Goal: Task Accomplishment & Management: Manage account settings

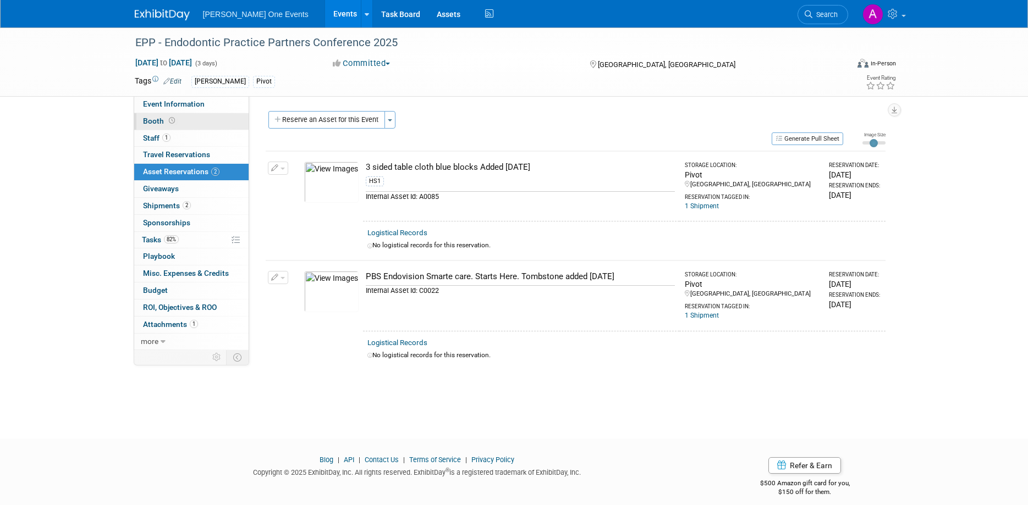
click at [163, 117] on span "Booth" at bounding box center [160, 121] width 34 height 9
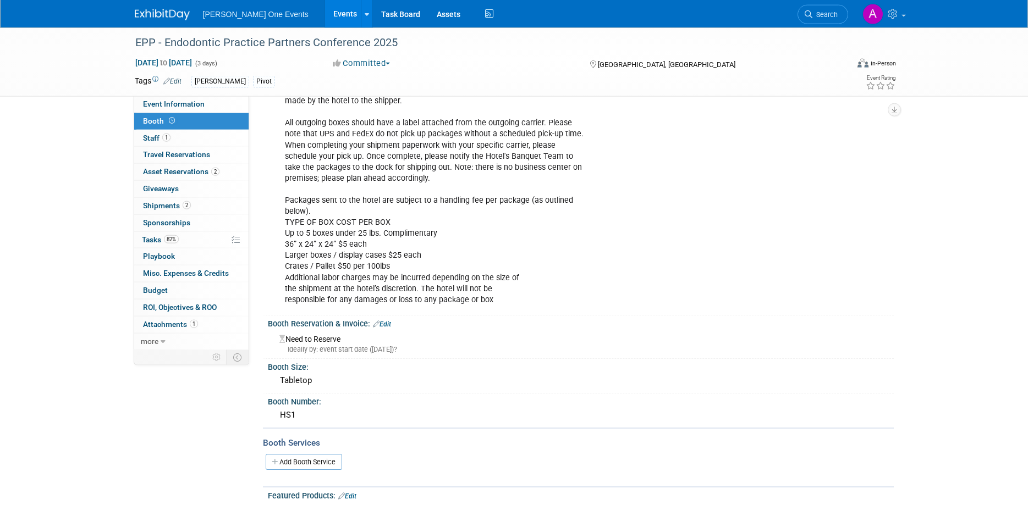
scroll to position [280, 0]
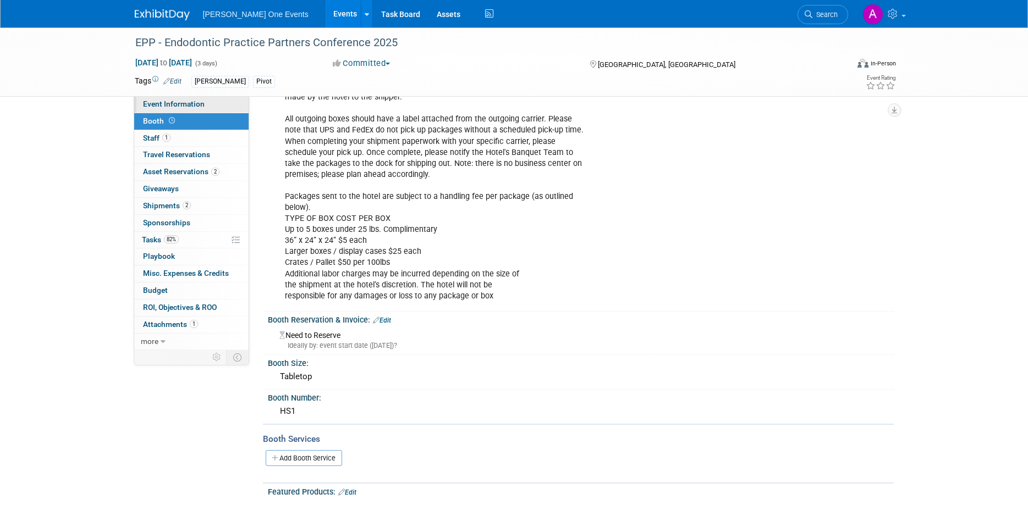
click at [152, 107] on span "Event Information" at bounding box center [174, 104] width 62 height 9
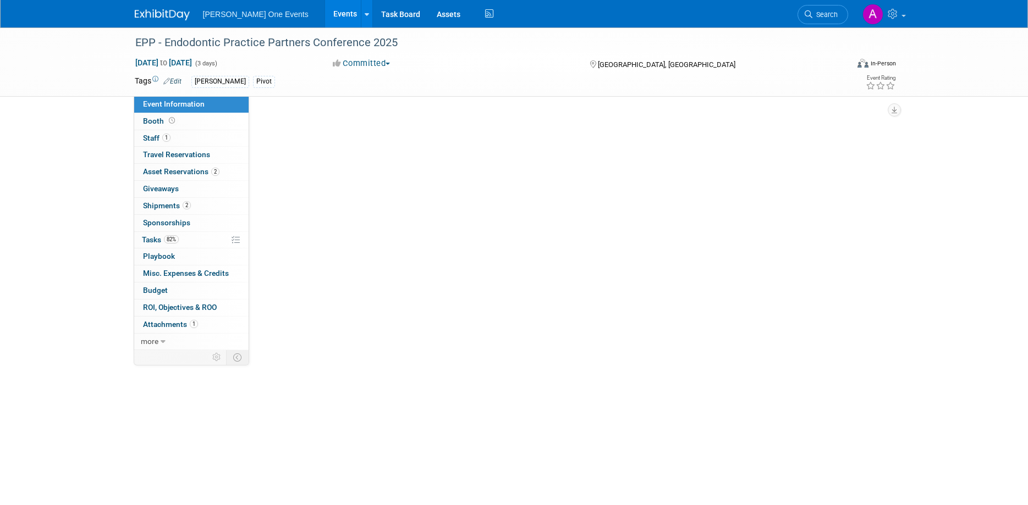
scroll to position [0, 0]
select select "Specialty"
select select "Trade Show"
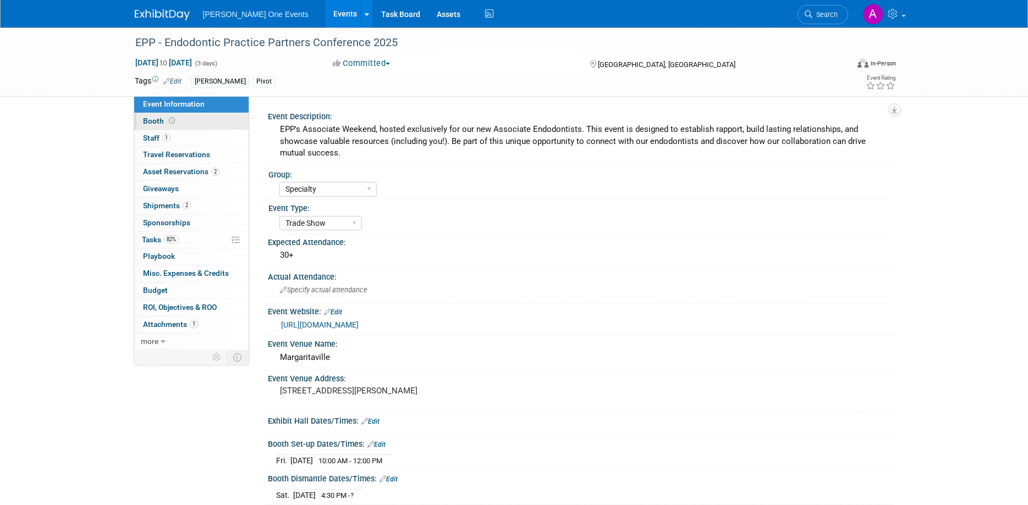
click at [162, 120] on span "Booth" at bounding box center [160, 121] width 34 height 9
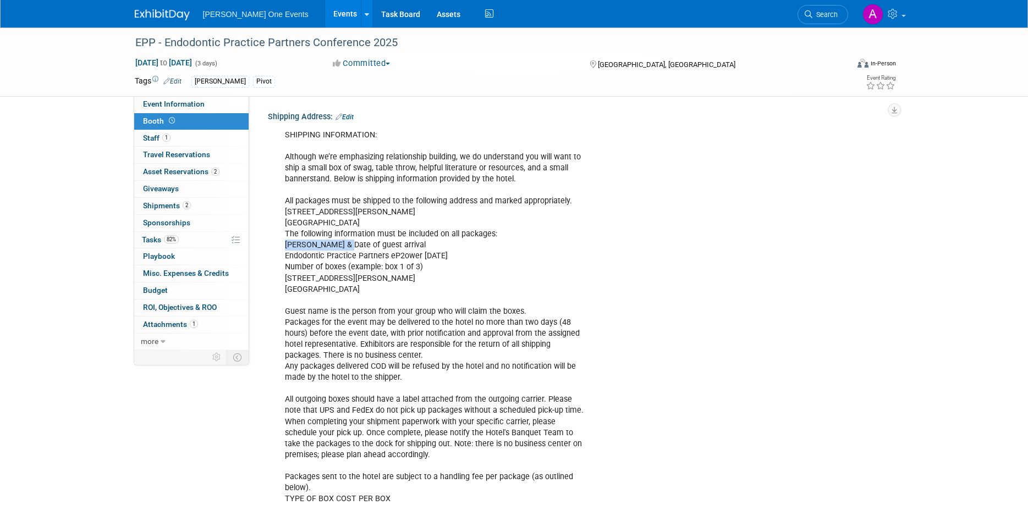
drag, startPoint x: 284, startPoint y: 241, endPoint x: 342, endPoint y: 247, distance: 58.6
click at [342, 247] on div "SHIPPING INFORMATION: Although we’re emphasizing relationship building, we do u…" at bounding box center [524, 355] width 495 height 463
copy div "[PERSON_NAME]"
click at [341, 258] on div "SHIPPING INFORMATION: Although we’re emphasizing relationship building, we do u…" at bounding box center [524, 355] width 495 height 463
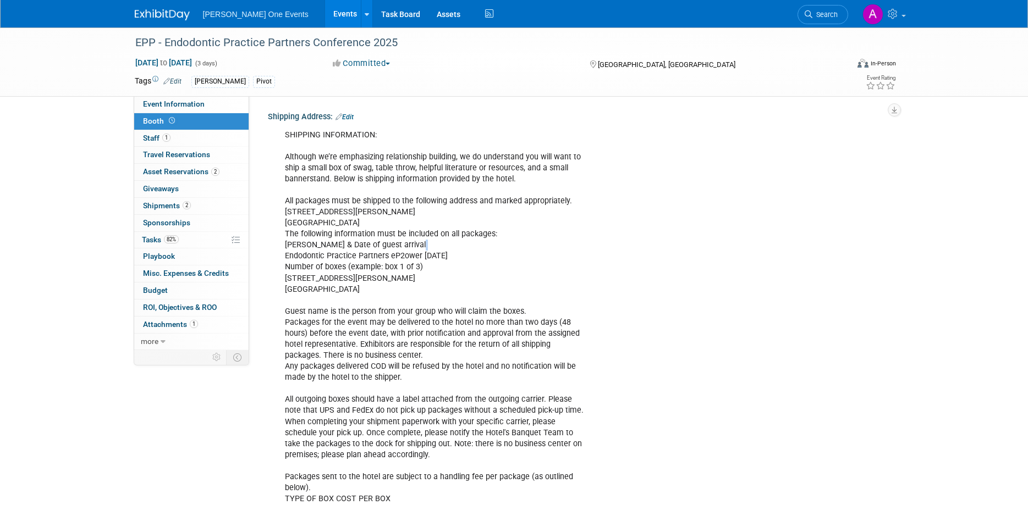
click at [341, 258] on div "SHIPPING INFORMATION: Although we’re emphasizing relationship building, we do u…" at bounding box center [524, 355] width 495 height 463
copy br
click at [322, 279] on div "SHIPPING INFORMATION: Although we’re emphasizing relationship building, we do u…" at bounding box center [524, 355] width 495 height 463
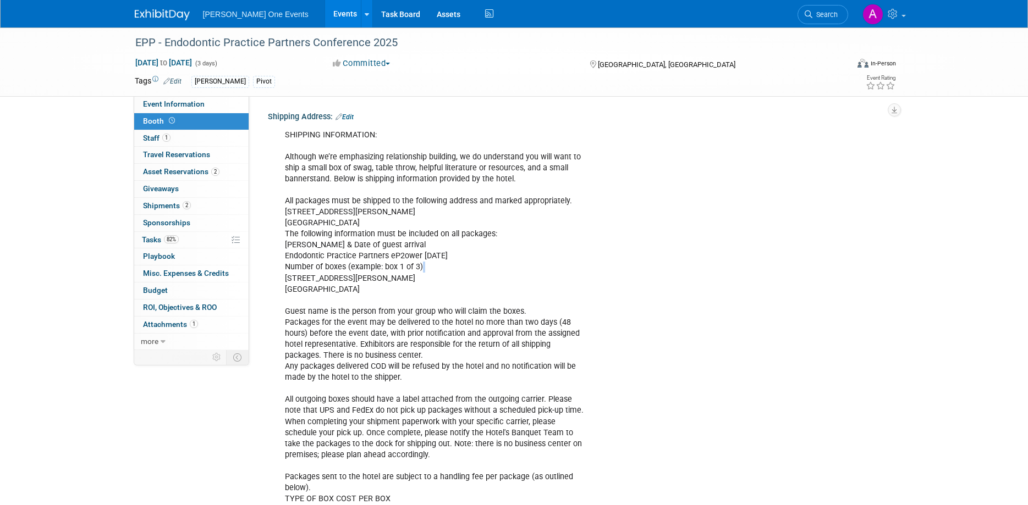
copy br
click at [403, 263] on div "SHIPPING INFORMATION: Although we’re emphasizing relationship building, we do u…" at bounding box center [524, 355] width 495 height 463
drag, startPoint x: 284, startPoint y: 245, endPoint x: 439, endPoint y: 288, distance: 160.9
click at [439, 288] on div "SHIPPING INFORMATION: Although we’re emphasizing relationship building, we do u…" at bounding box center [524, 355] width 495 height 463
copy div "[PERSON_NAME] & Date of guest arrival Endodontic Practice Partners eP2ower [DAT…"
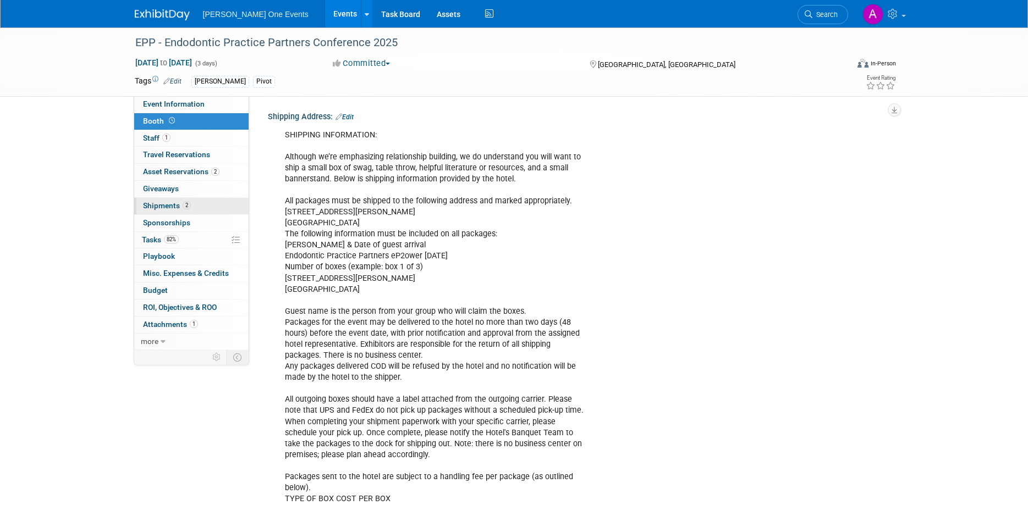
click at [176, 206] on span "Shipments 2" at bounding box center [167, 205] width 48 height 9
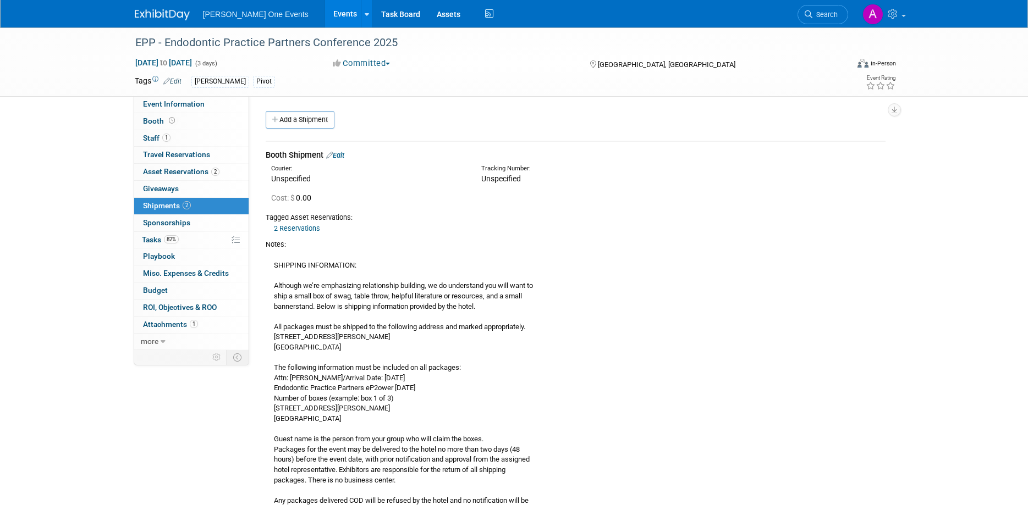
click at [341, 155] on link "Edit" at bounding box center [335, 155] width 18 height 8
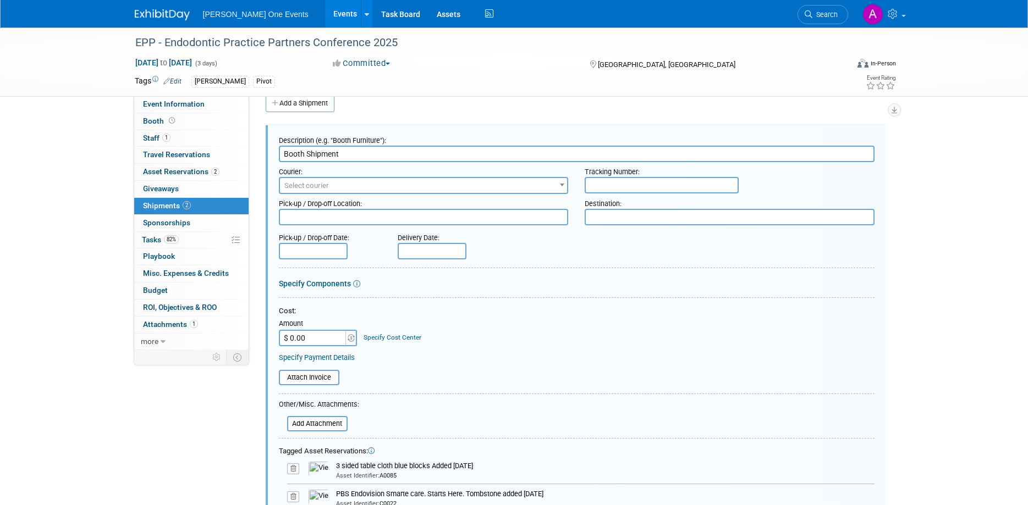
click at [356, 178] on span "Select courier" at bounding box center [424, 185] width 288 height 15
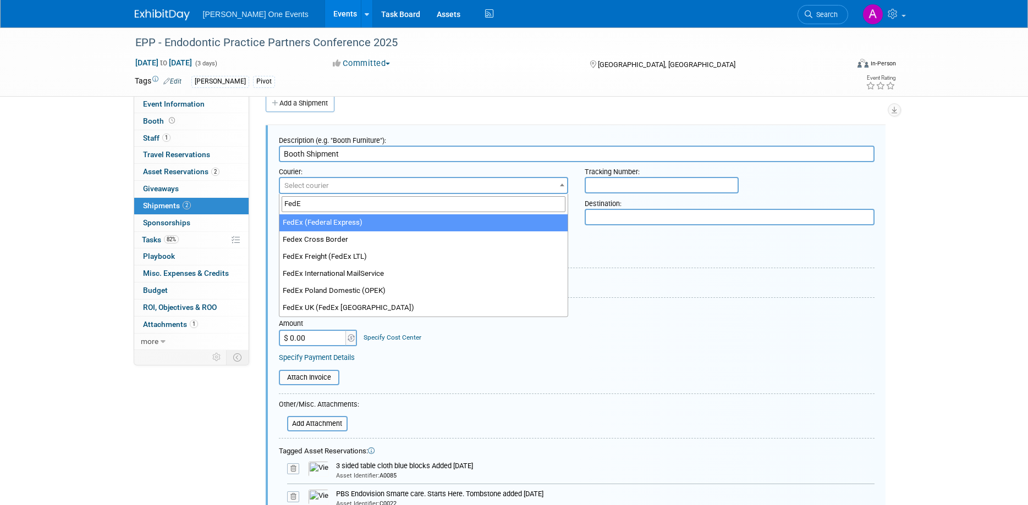
type input "FedE"
select select "206"
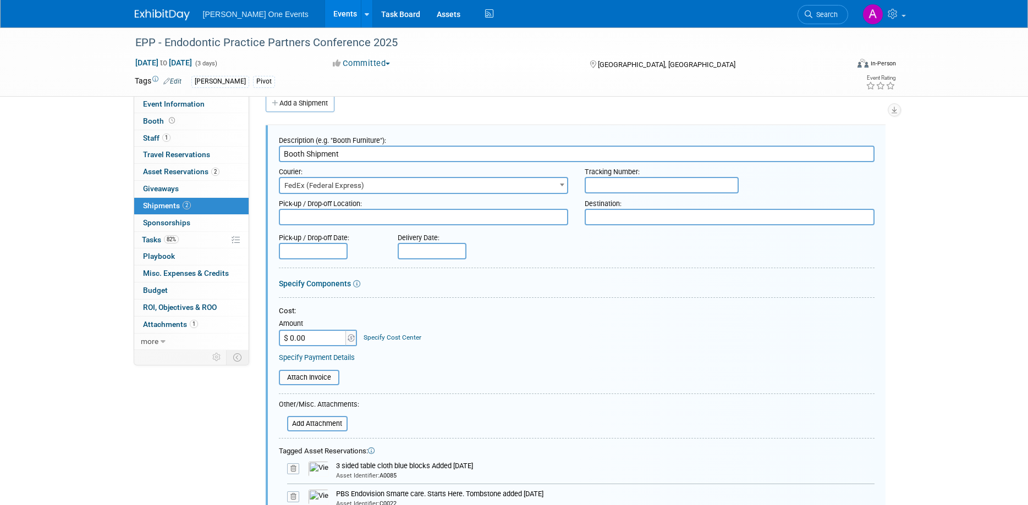
click at [646, 187] on input "text" at bounding box center [661, 185] width 154 height 16
click at [595, 175] on div "Tracking Number:" at bounding box center [729, 169] width 290 height 15
click at [592, 182] on input "text" at bounding box center [661, 185] width 154 height 16
paste input "884145933032"
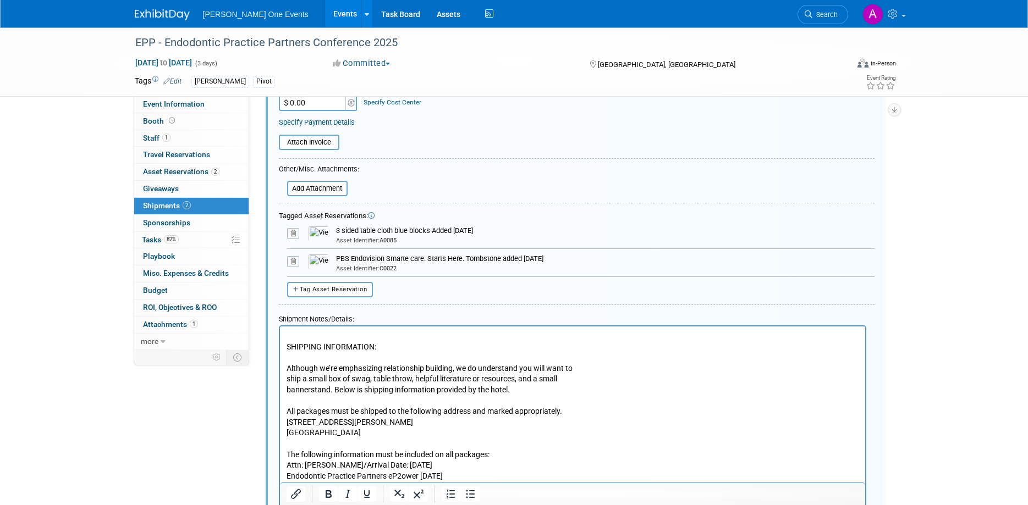
scroll to position [255, 0]
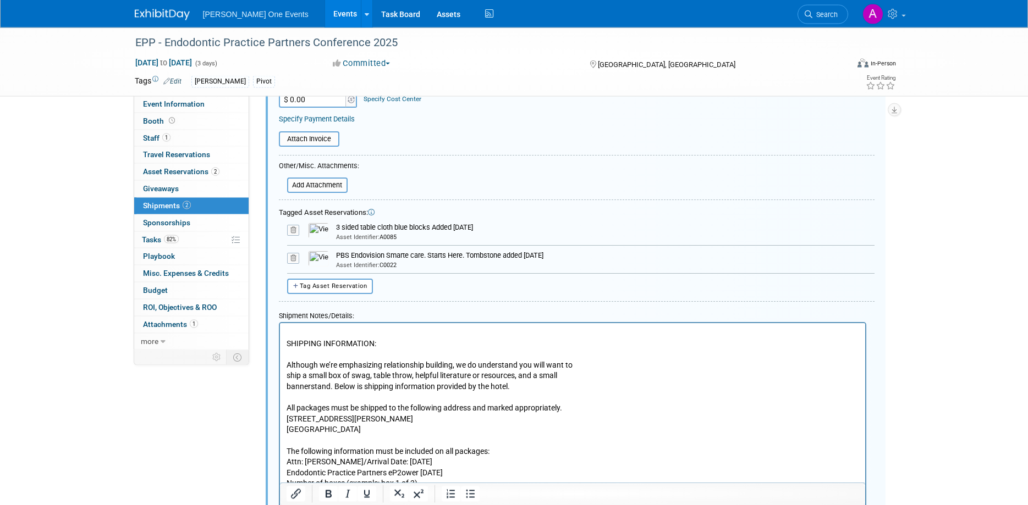
type input "884145933032"
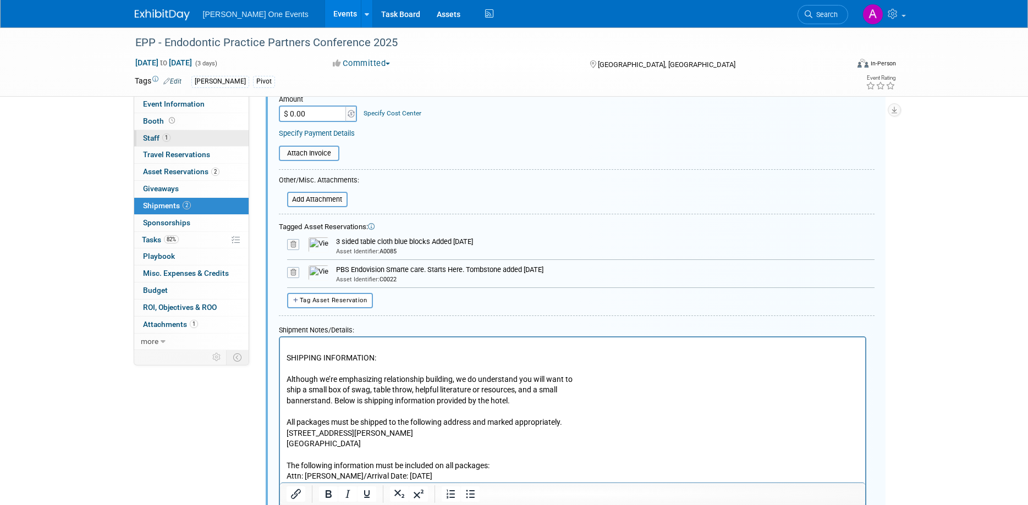
scroll to position [185, 0]
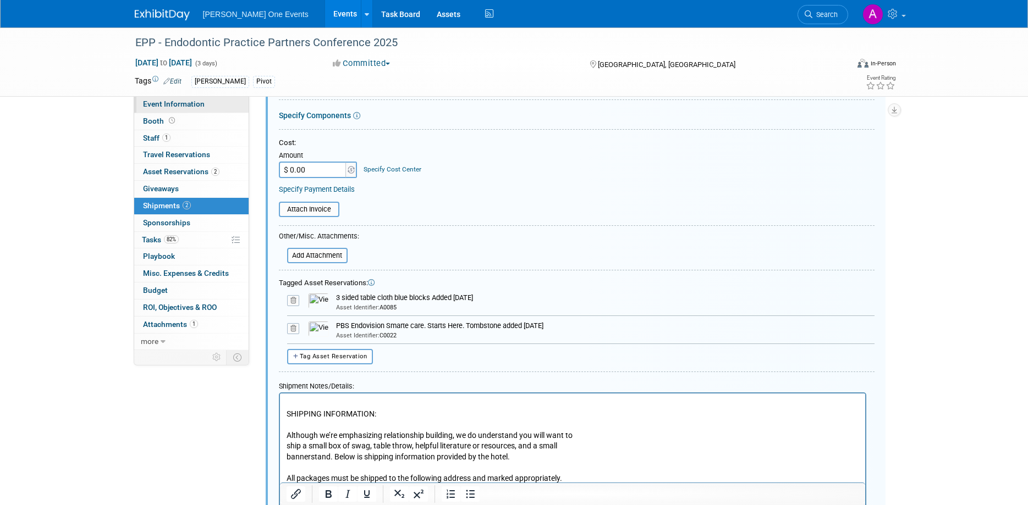
click at [159, 106] on span "Event Information" at bounding box center [174, 104] width 62 height 9
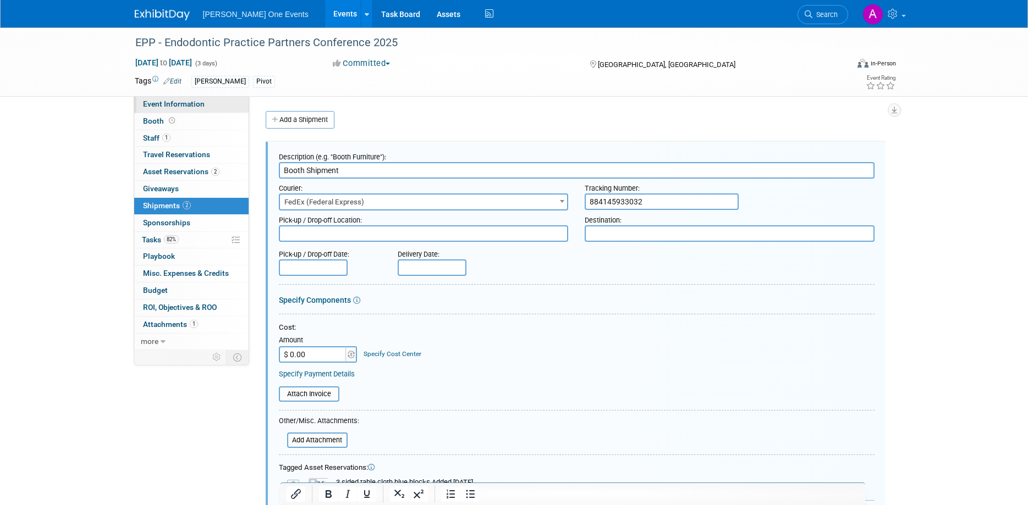
select select "Specialty"
select select "Trade Show"
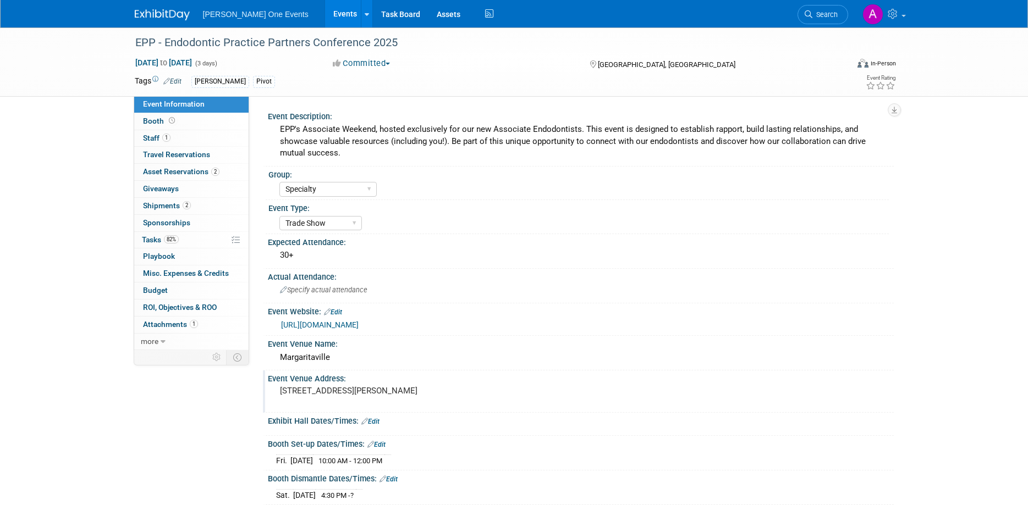
click at [366, 393] on pre "[STREET_ADDRESS][PERSON_NAME]" at bounding box center [398, 391] width 236 height 10
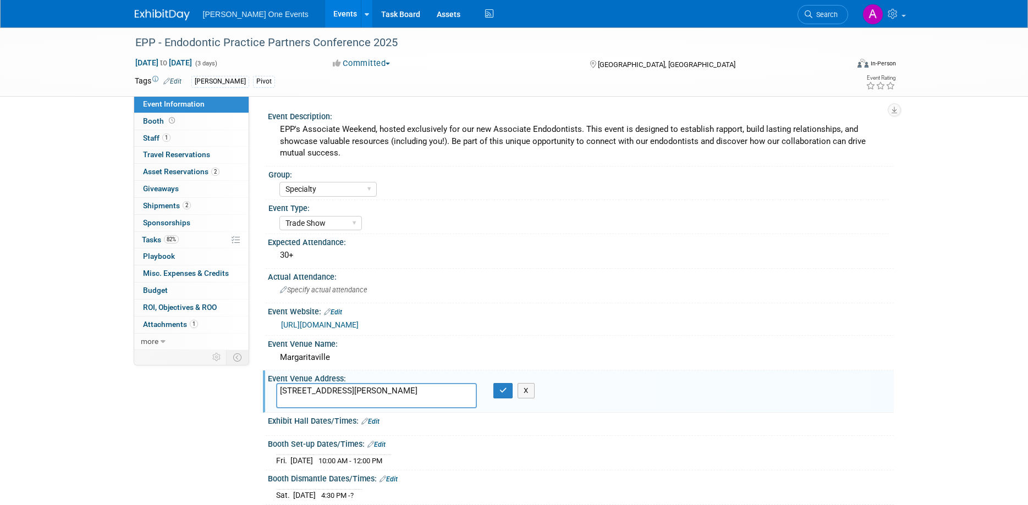
click at [366, 393] on textarea "[STREET_ADDRESS][PERSON_NAME]" at bounding box center [376, 395] width 201 height 25
click at [554, 292] on div "Specify actual attendance" at bounding box center [580, 289] width 609 height 17
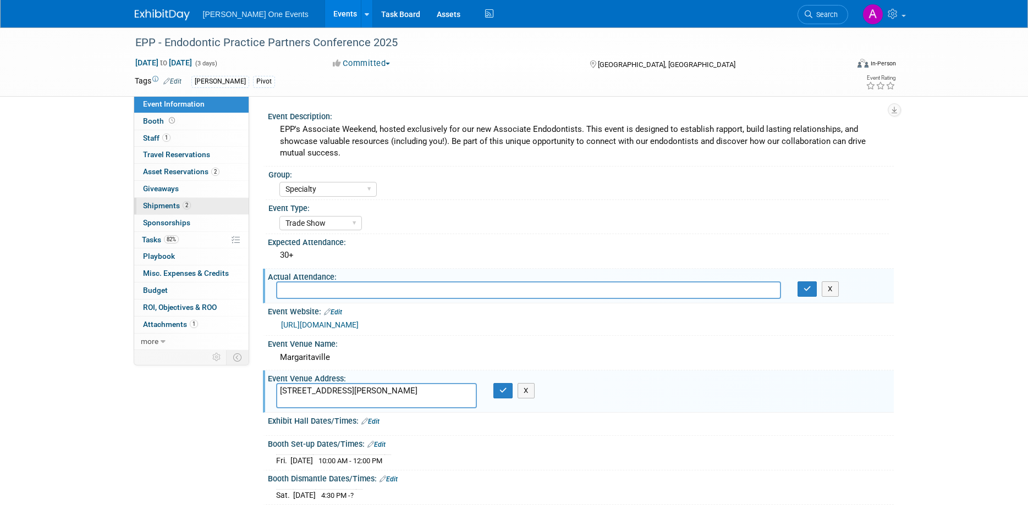
click at [167, 198] on link "2 Shipments 2" at bounding box center [191, 206] width 114 height 16
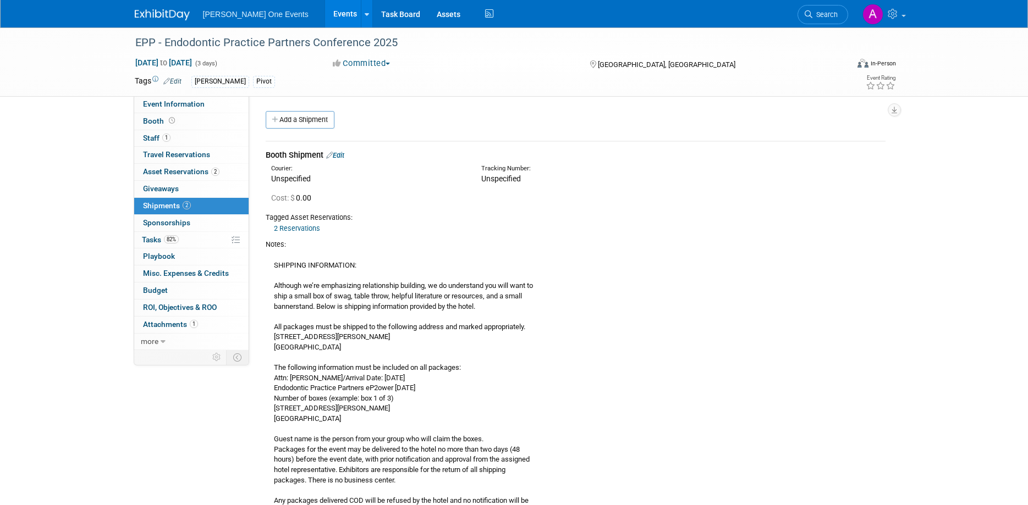
click at [336, 156] on link "Edit" at bounding box center [335, 155] width 18 height 8
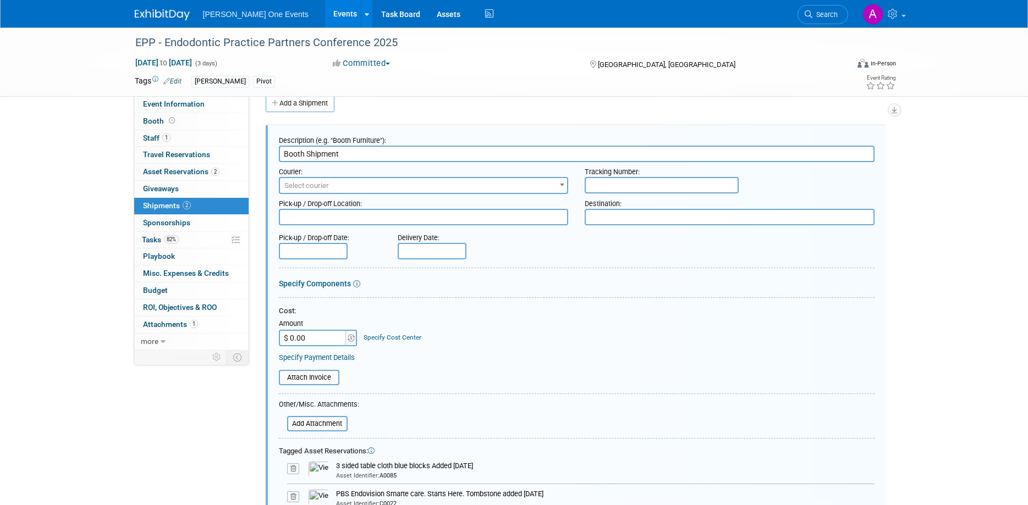
click at [623, 184] on input "text" at bounding box center [661, 185] width 154 height 16
click at [642, 190] on input "text" at bounding box center [661, 185] width 154 height 16
paste input "884145933032"
type input "884145933032"
click at [463, 185] on span "Select courier" at bounding box center [424, 185] width 288 height 15
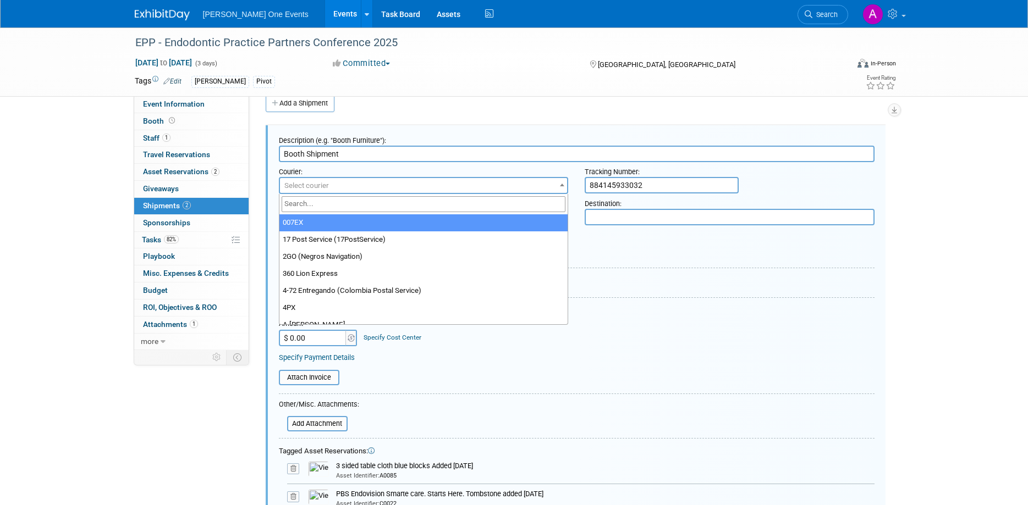
click at [463, 185] on span "Select courier" at bounding box center [424, 185] width 288 height 15
type input "Fed"
select select "206"
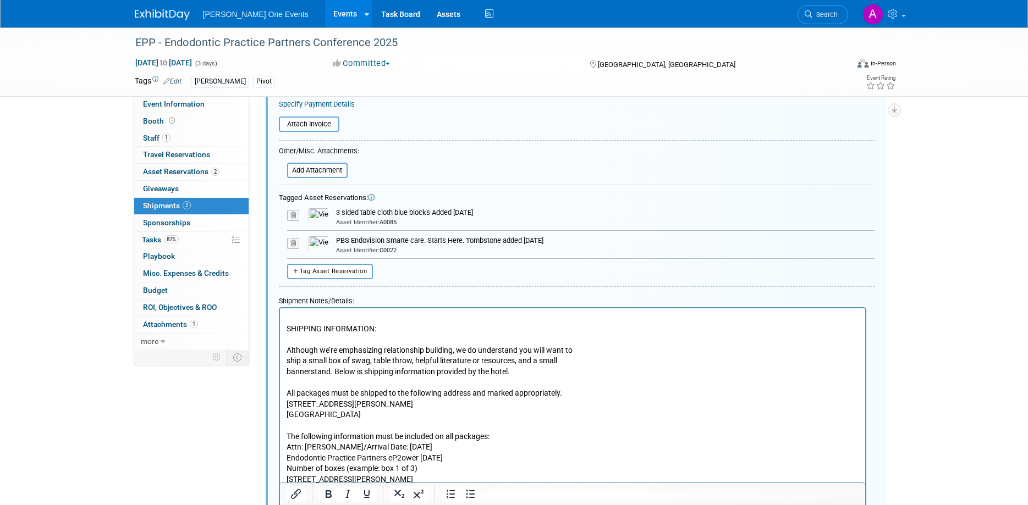
scroll to position [325, 0]
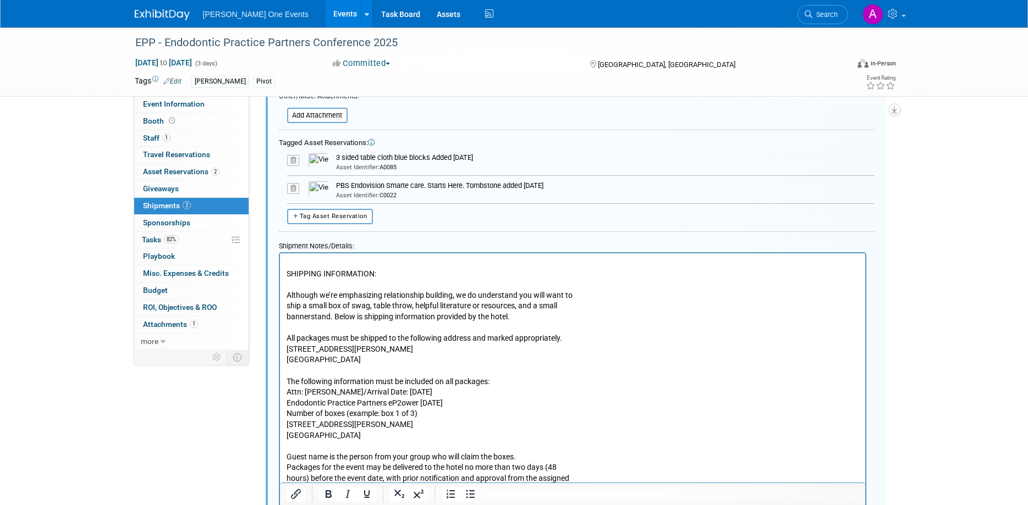
click at [297, 261] on p "SHIPPING INFORMATION: Although we’re emphasizing relationship building, we do u…" at bounding box center [572, 504] width 572 height 495
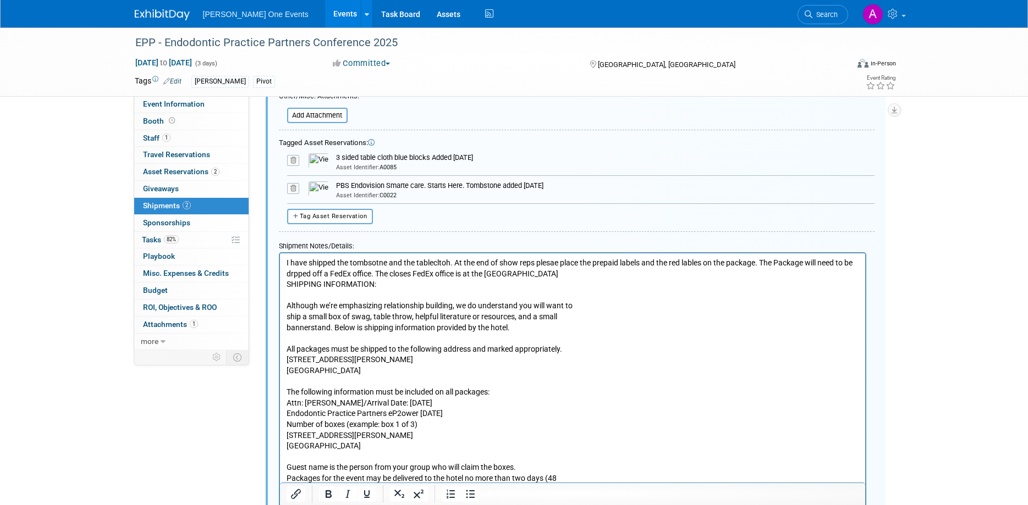
click at [547, 272] on p "I have shipped the tombsotne and the tablecltoh. At the end of show reps plesae…" at bounding box center [572, 510] width 572 height 506
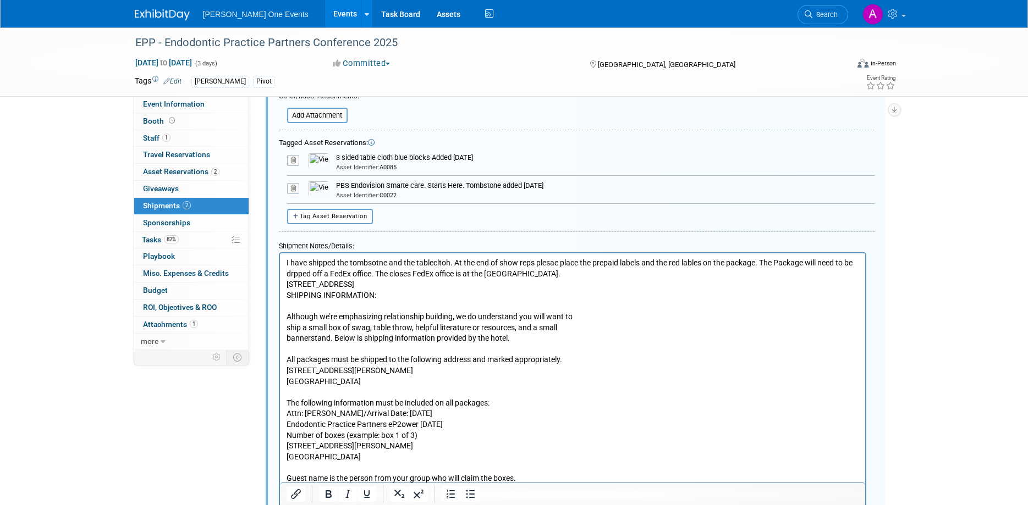
click at [562, 268] on p "I have shipped the tombsotne and the tablecltoh. At the end of show reps plesae…" at bounding box center [572, 267] width 572 height 21
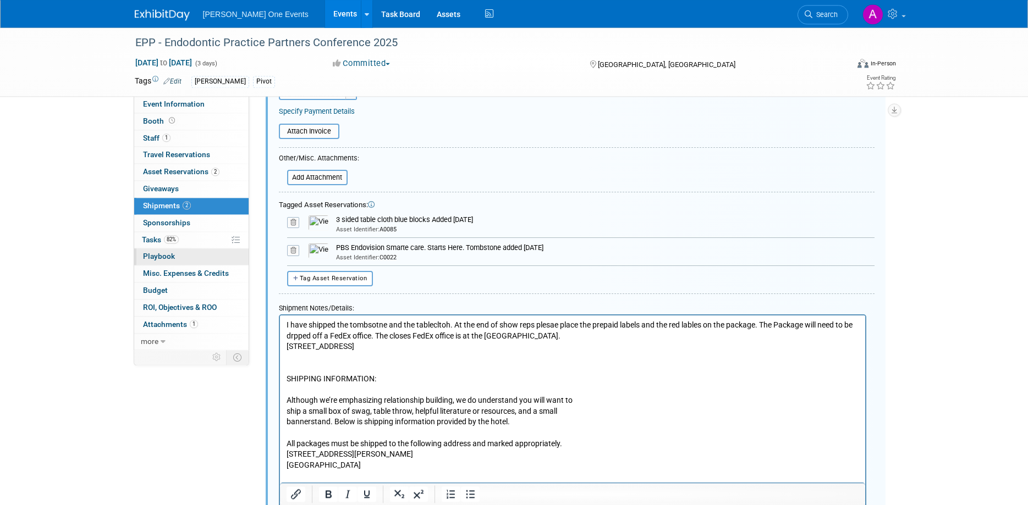
scroll to position [255, 0]
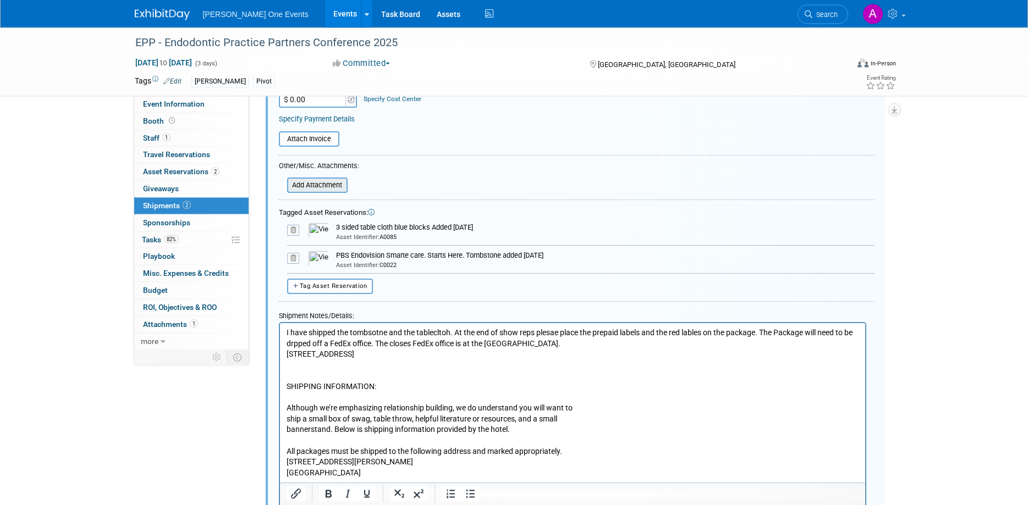
click at [312, 186] on input "file" at bounding box center [281, 185] width 131 height 13
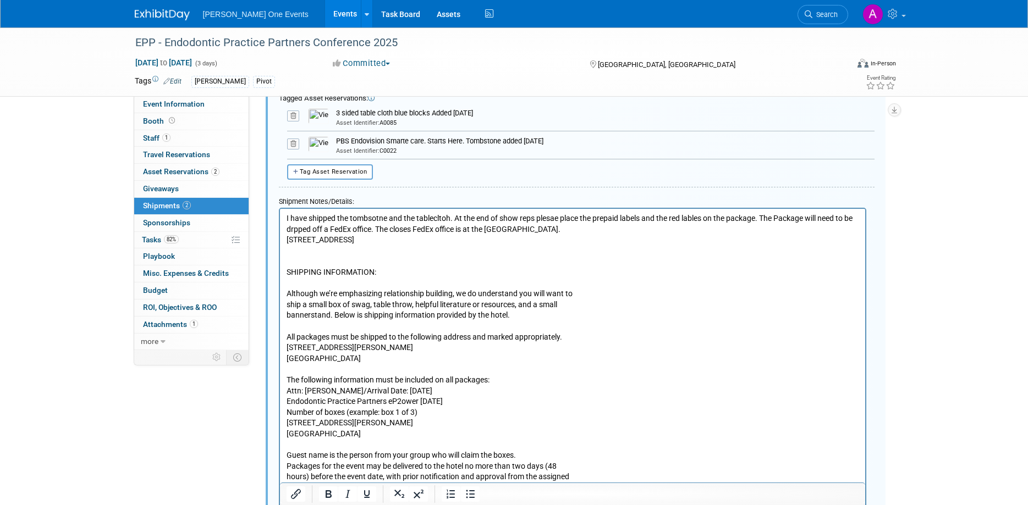
scroll to position [423, 0]
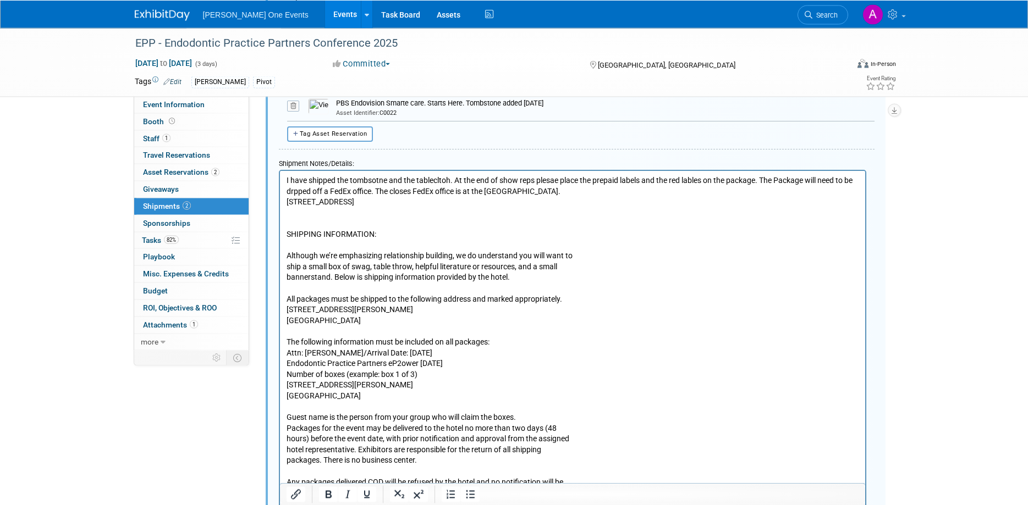
click at [538, 191] on p "I have shipped the tombsotne and the tablecltoh. At the end of show reps plesae…" at bounding box center [572, 185] width 572 height 21
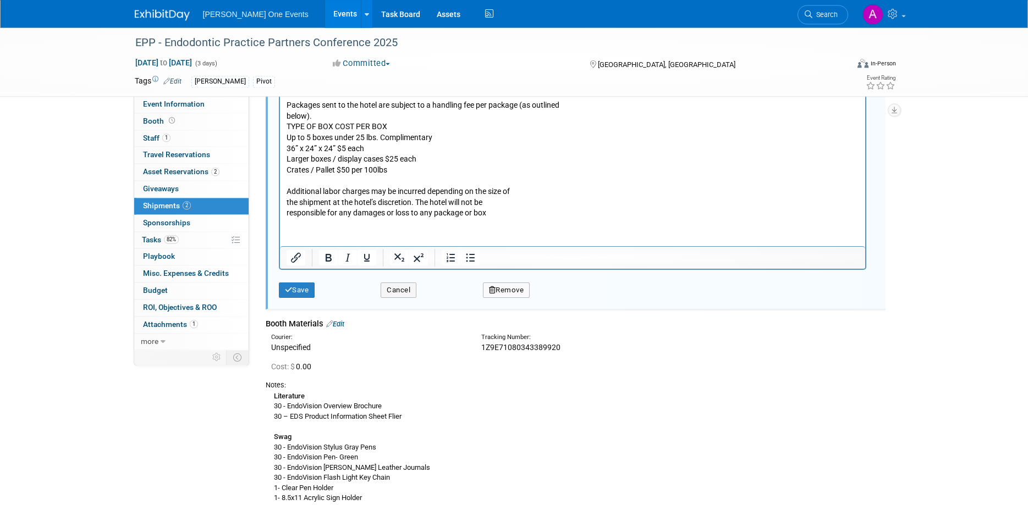
scroll to position [942, 0]
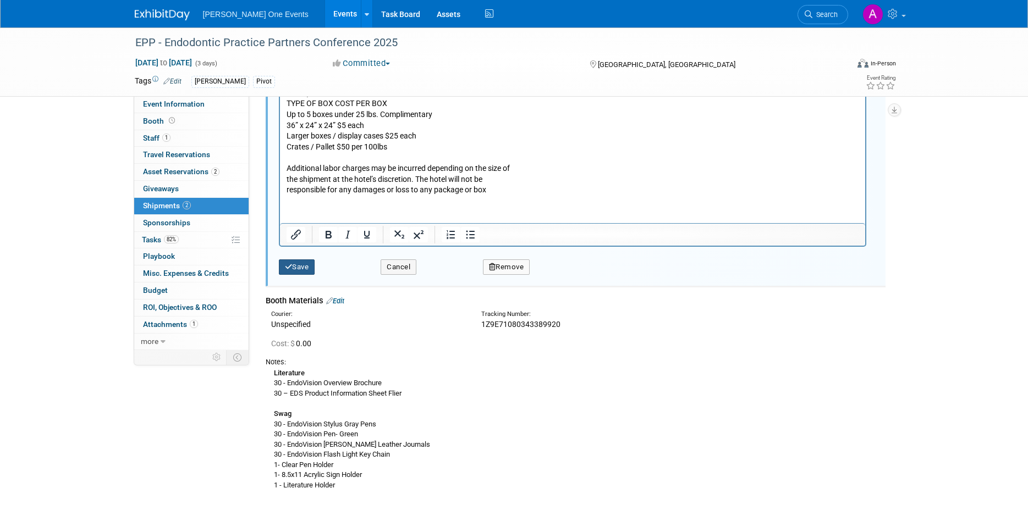
click at [299, 261] on button "Save" at bounding box center [297, 267] width 36 height 15
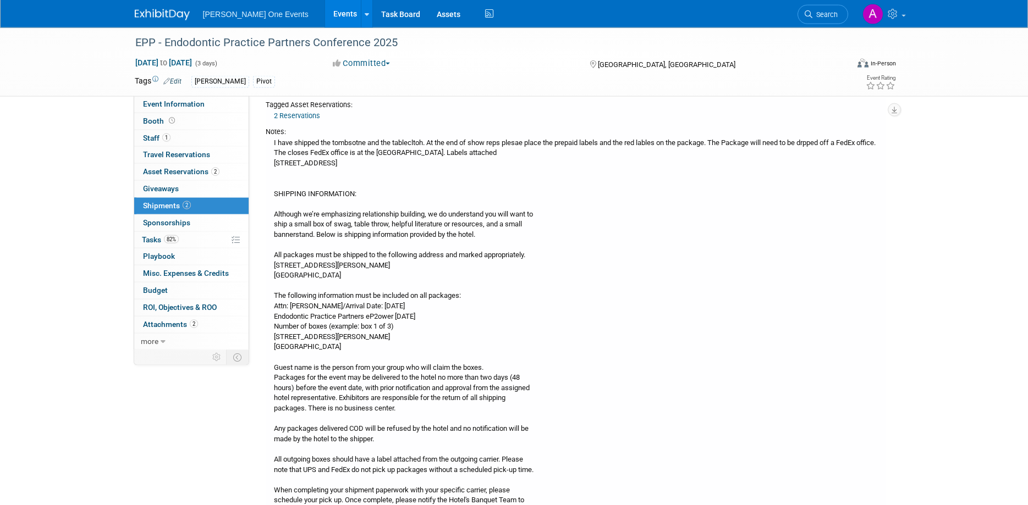
scroll to position [45, 0]
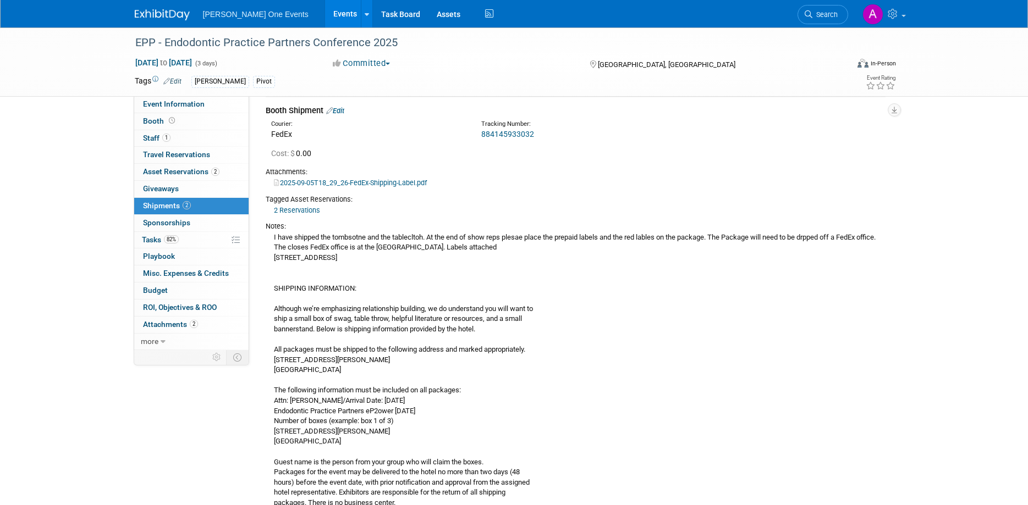
click at [964, 82] on div "EPP - Endodontic Practice Partners Conference 2025 [DATE] to [DATE] (3 days) [D…" at bounding box center [514, 61] width 1028 height 69
